Goal: Task Accomplishment & Management: Manage account settings

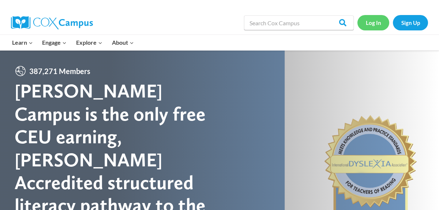
click at [373, 23] on link "Log In" at bounding box center [373, 22] width 32 height 15
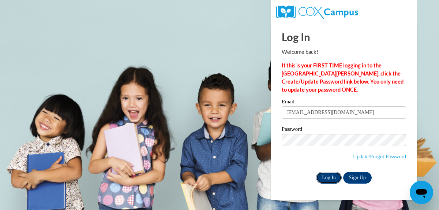
click at [326, 178] on input "Log In" at bounding box center [329, 177] width 26 height 12
